Goal: Task Accomplishment & Management: Manage account settings

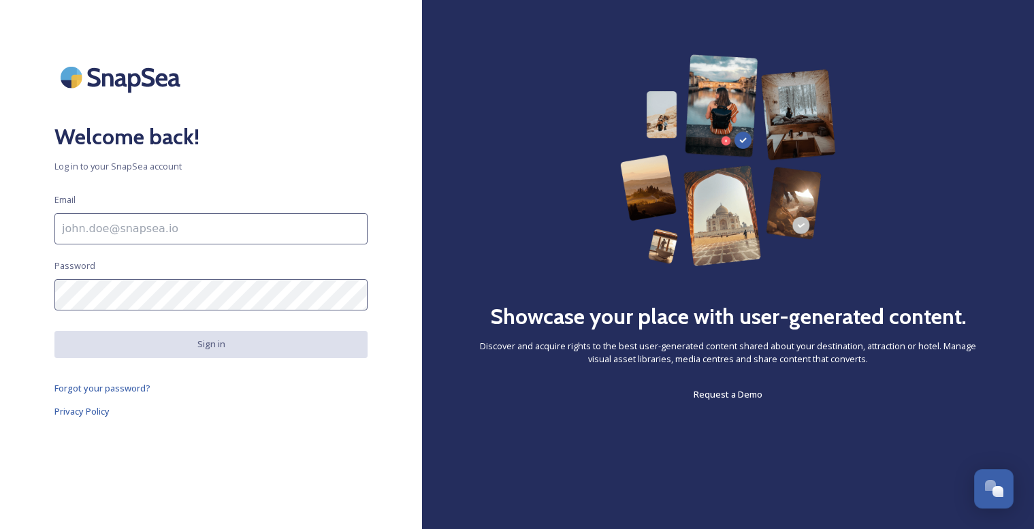
click at [163, 228] on input at bounding box center [210, 228] width 313 height 31
type input "[EMAIL_ADDRESS][DOMAIN_NAME]"
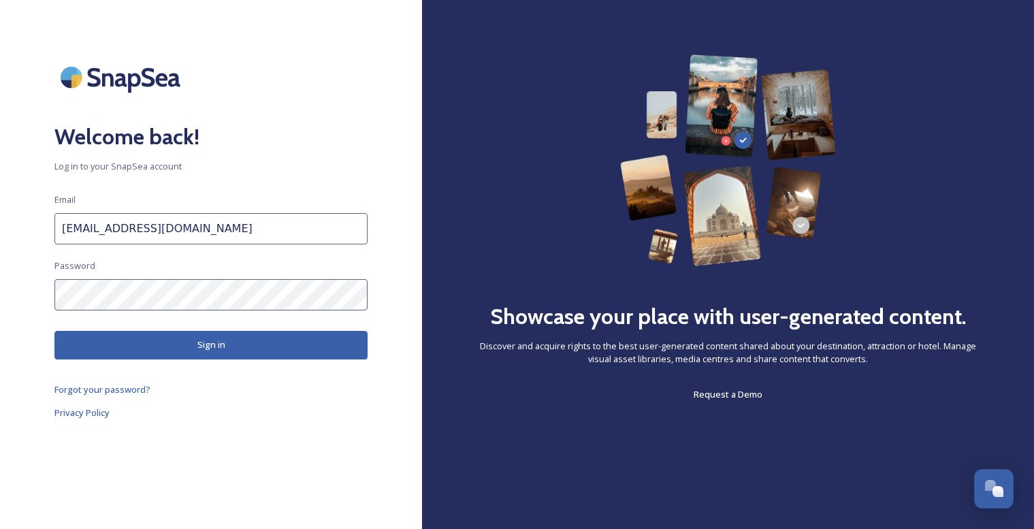
click at [175, 345] on button "Sign in" at bounding box center [210, 345] width 313 height 28
click at [224, 345] on button "Sign in" at bounding box center [210, 345] width 313 height 28
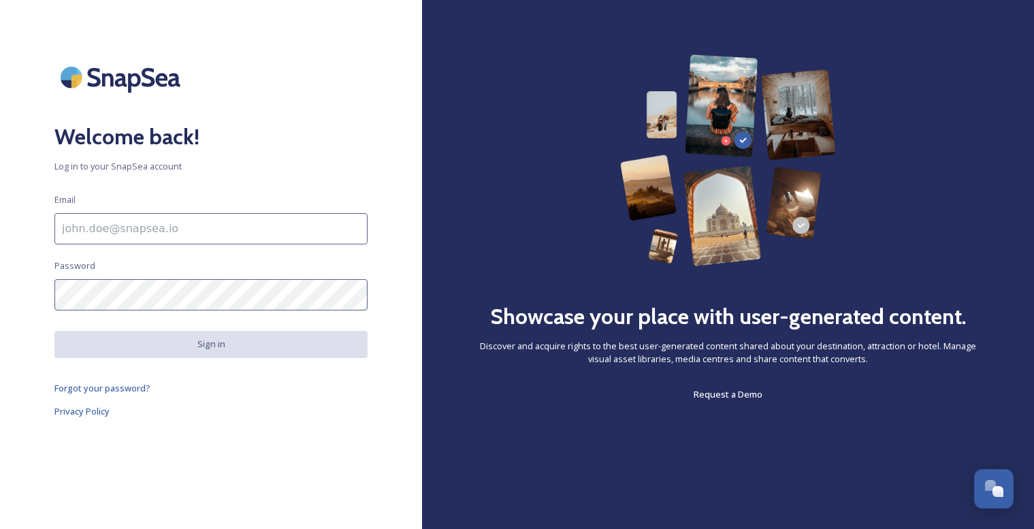
click at [216, 230] on input at bounding box center [210, 228] width 313 height 31
type input "[EMAIL_ADDRESS][DOMAIN_NAME]"
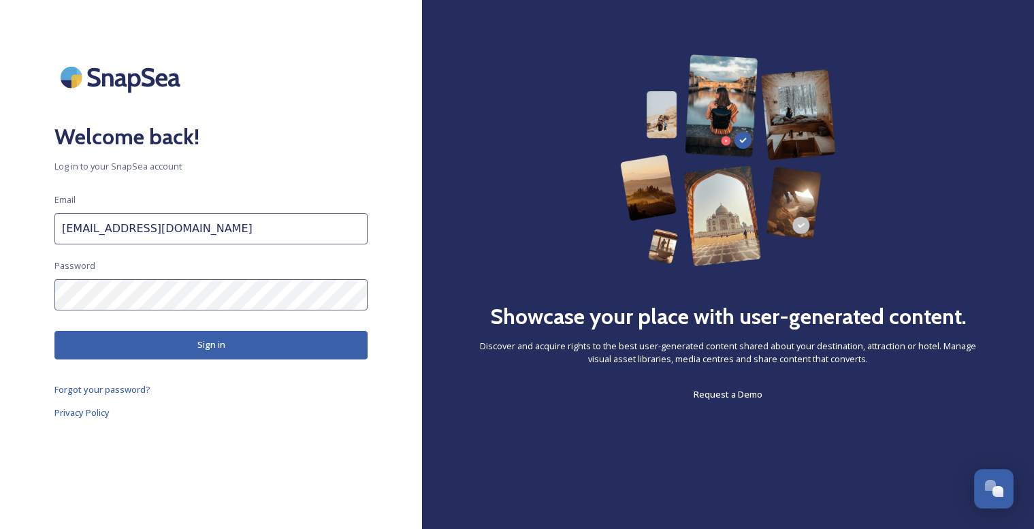
click at [186, 345] on button "Sign in" at bounding box center [210, 345] width 313 height 28
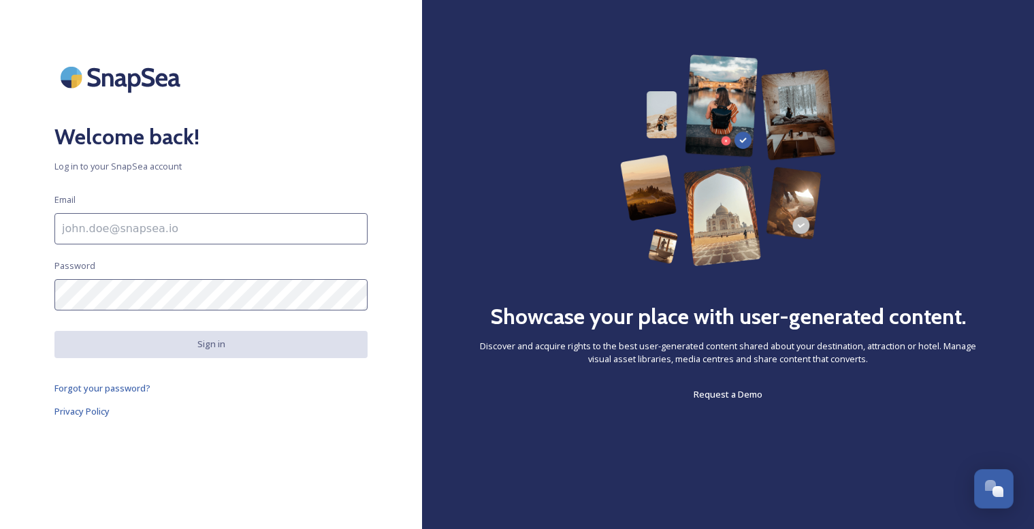
click at [101, 238] on input at bounding box center [210, 228] width 313 height 31
type input "[EMAIL_ADDRESS][DOMAIN_NAME]"
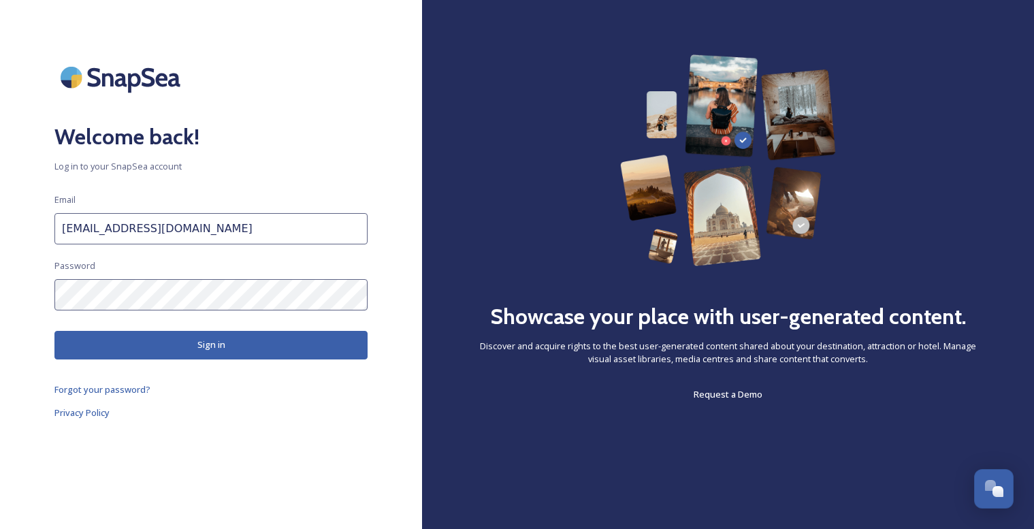
click at [152, 341] on button "Sign in" at bounding box center [210, 345] width 313 height 28
